Goal: Navigation & Orientation: Find specific page/section

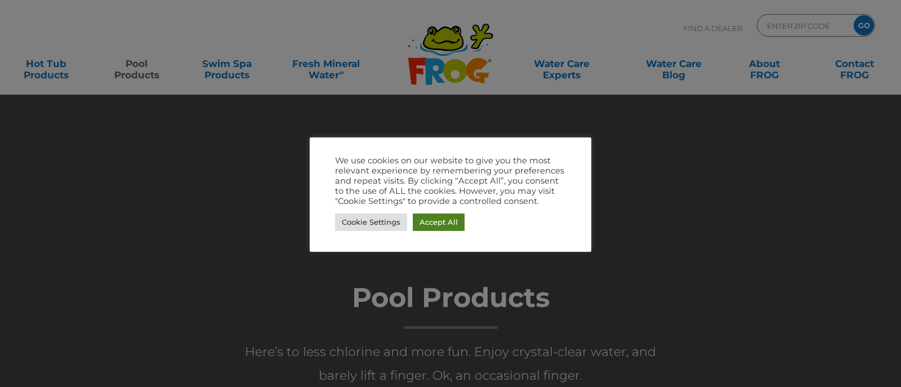
click at [428, 218] on link "Accept All" at bounding box center [439, 221] width 52 height 17
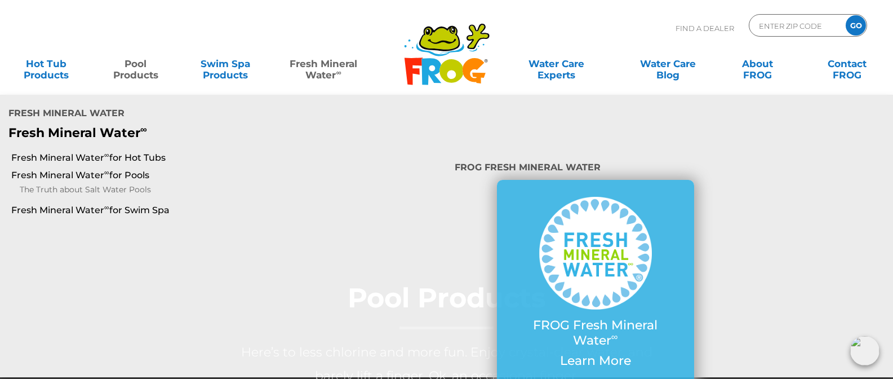
click at [336, 75] on link "Fresh Mineral Water ∞" at bounding box center [323, 63] width 87 height 23
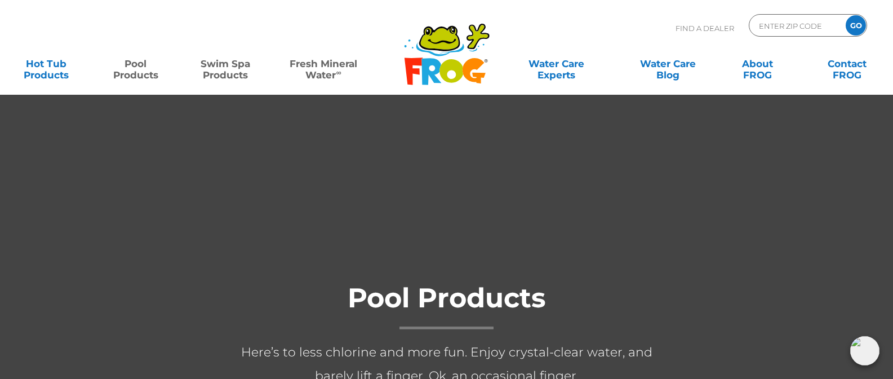
scroll to position [28, 0]
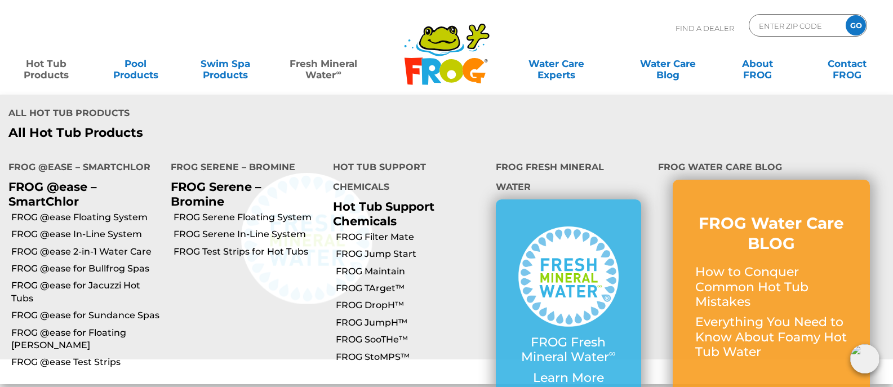
click at [62, 75] on link "Hot Tub Products" at bounding box center [46, 63] width 70 height 23
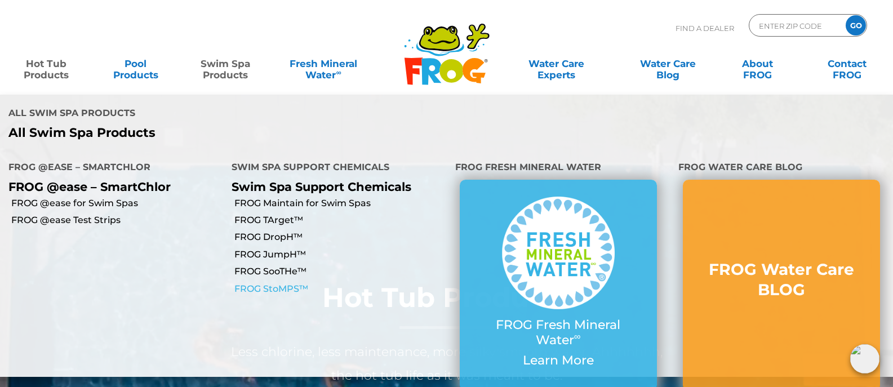
click at [291, 283] on link "FROG StoMPS™" at bounding box center [340, 289] width 212 height 12
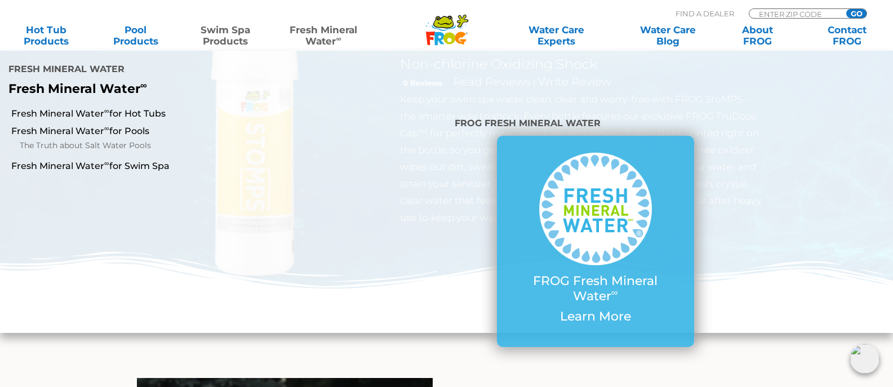
scroll to position [169, 0]
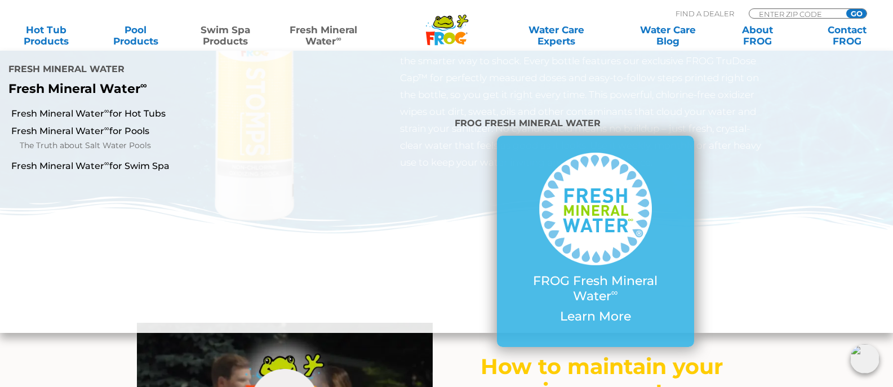
drag, startPoint x: 497, startPoint y: 384, endPoint x: 353, endPoint y: 406, distance: 145.9
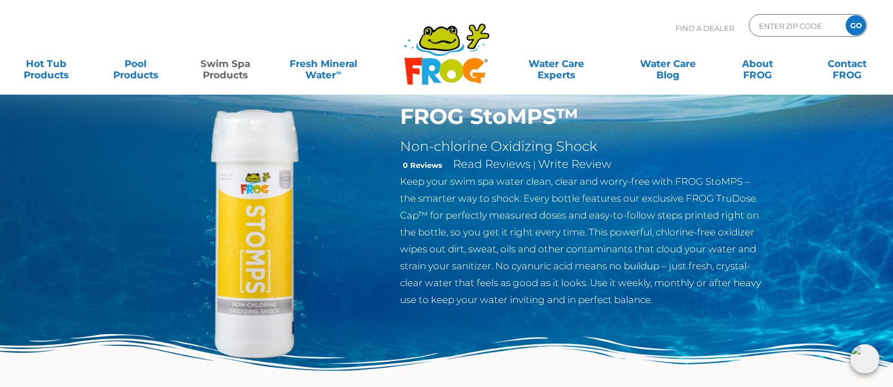
scroll to position [56, 0]
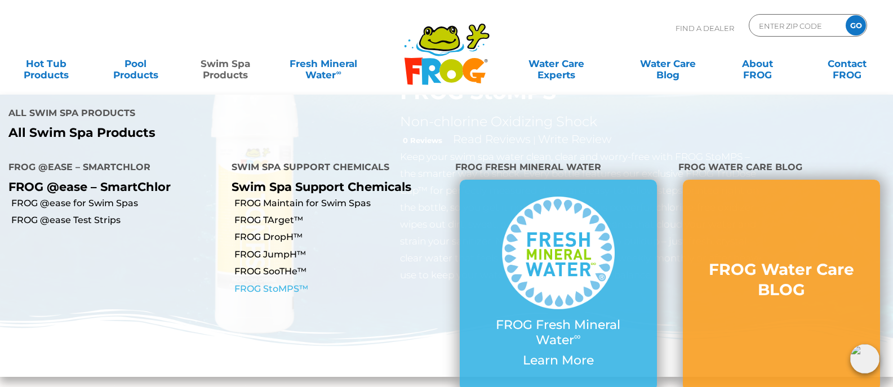
click at [286, 283] on link "FROG StoMPS™" at bounding box center [340, 289] width 212 height 12
